Goal: Information Seeking & Learning: Learn about a topic

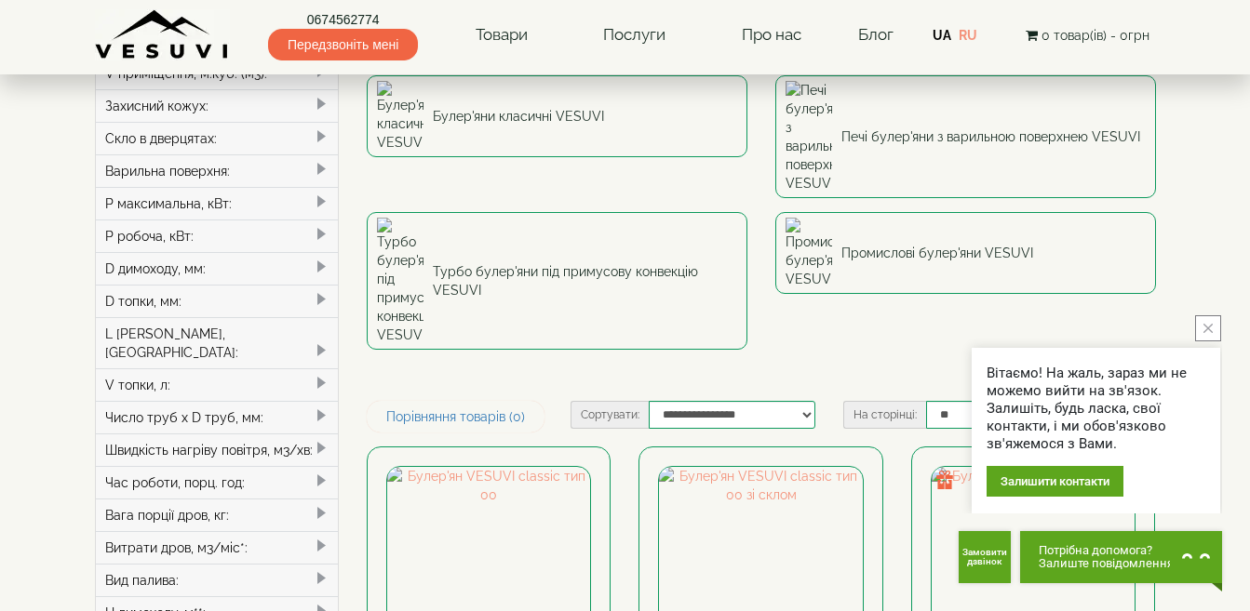
scroll to position [186, 0]
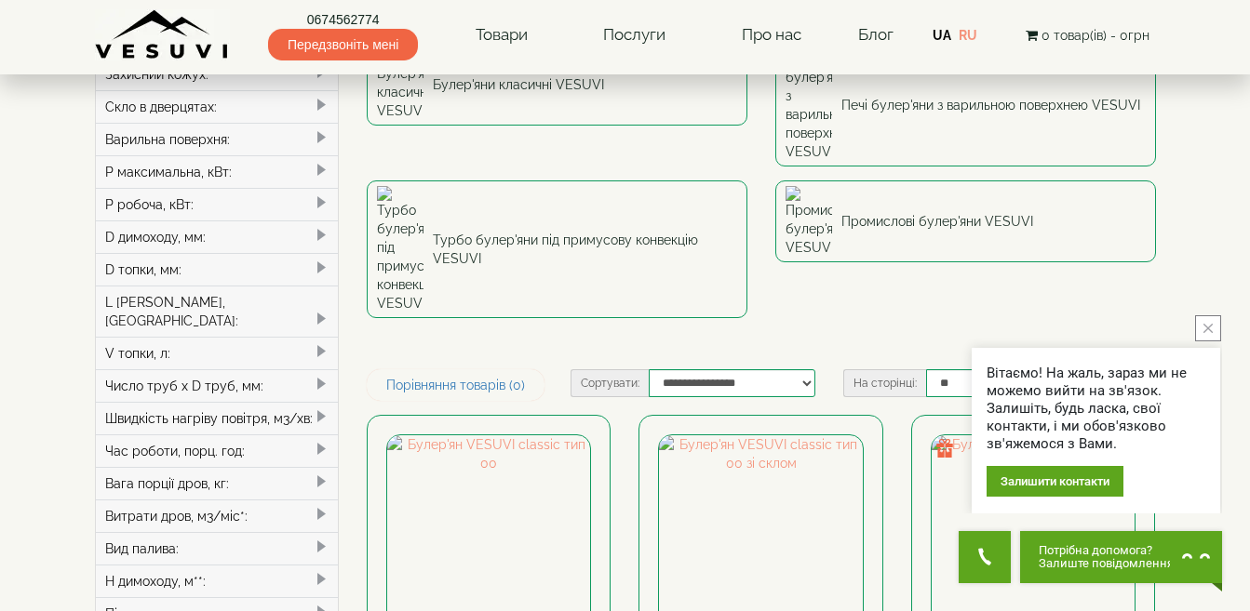
click at [1213, 329] on button "close button" at bounding box center [1208, 329] width 26 height 26
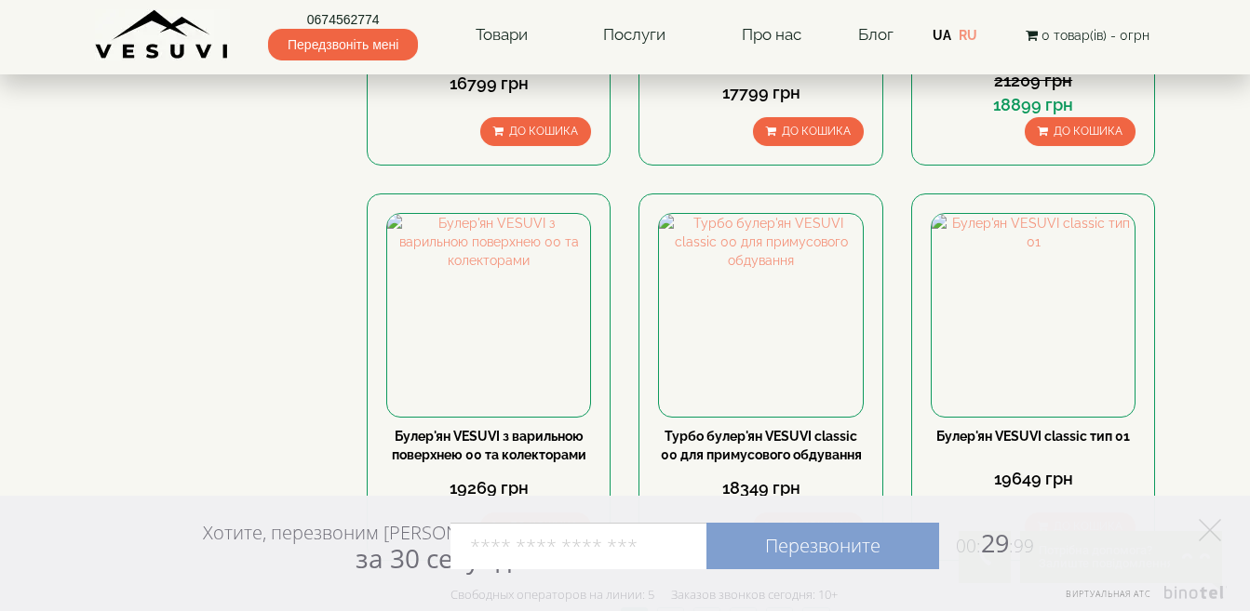
scroll to position [2048, 0]
click at [666, 610] on link "2" at bounding box center [670, 620] width 26 height 20
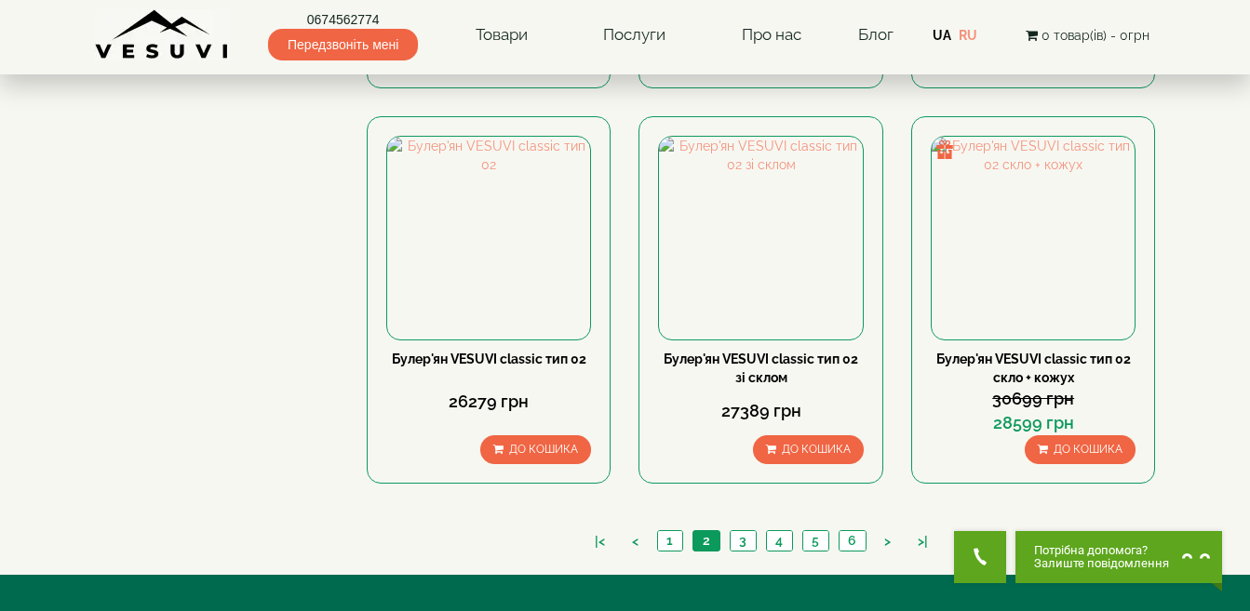
scroll to position [2141, 0]
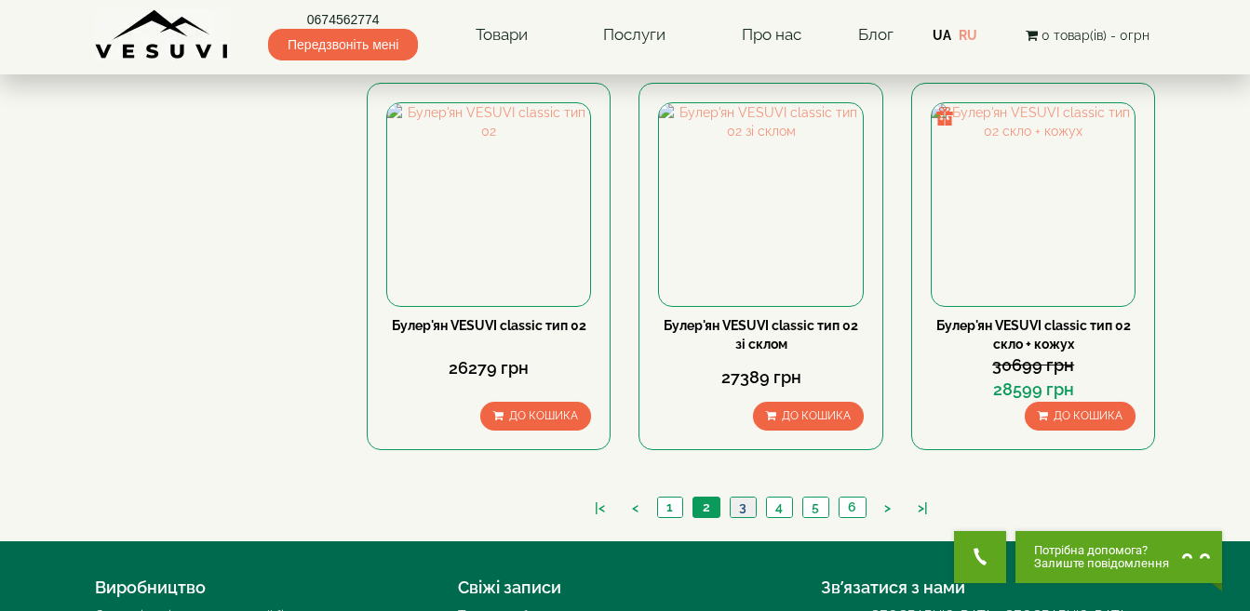
click at [740, 498] on link "3" at bounding box center [743, 508] width 26 height 20
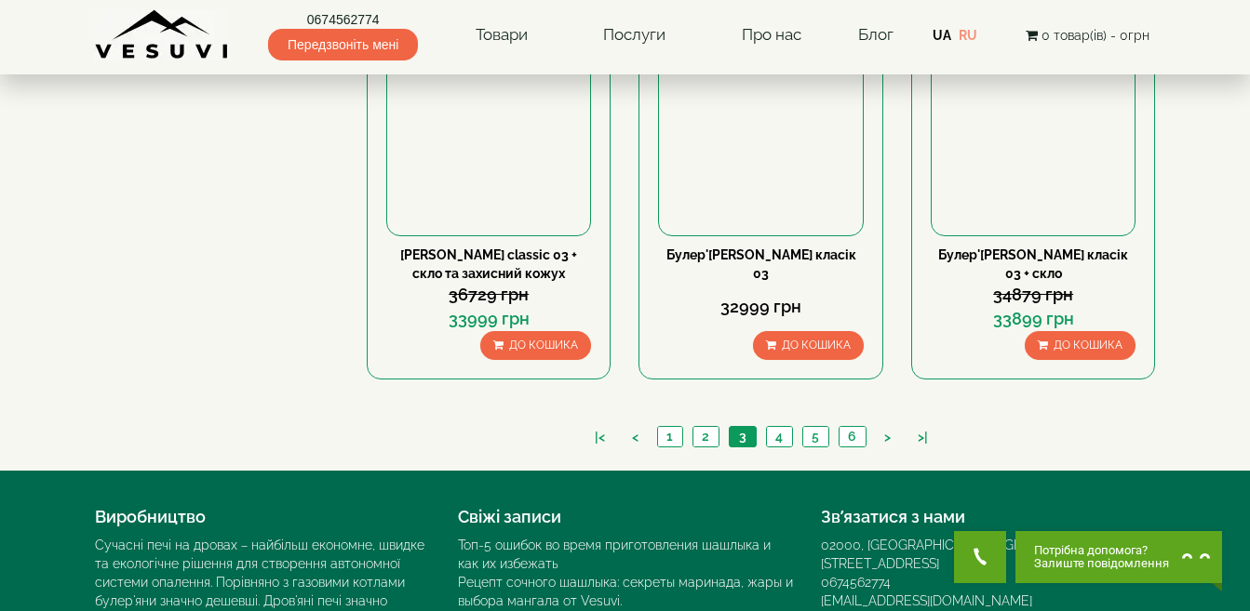
scroll to position [2234, 0]
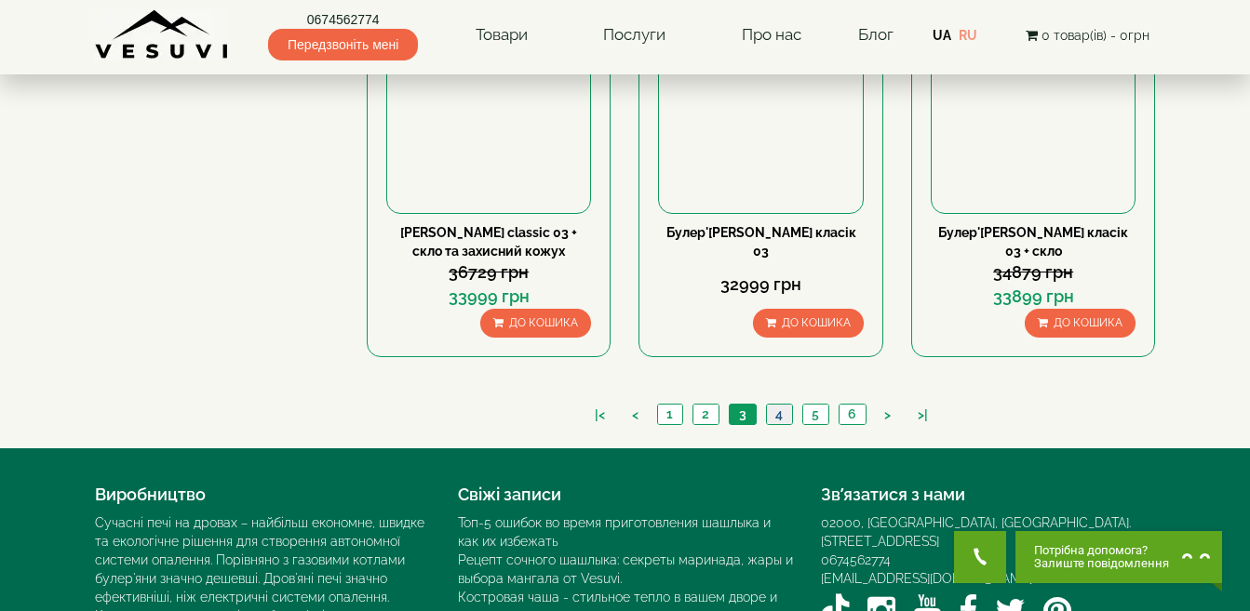
click at [777, 405] on link "4" at bounding box center [779, 415] width 26 height 20
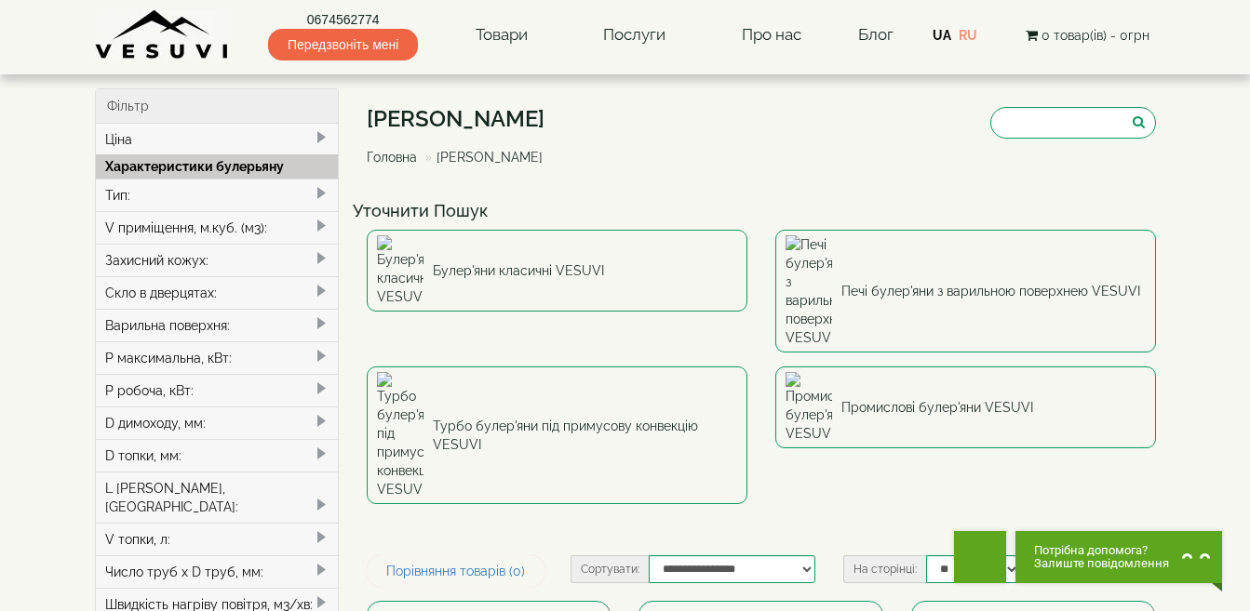
type input "*****"
